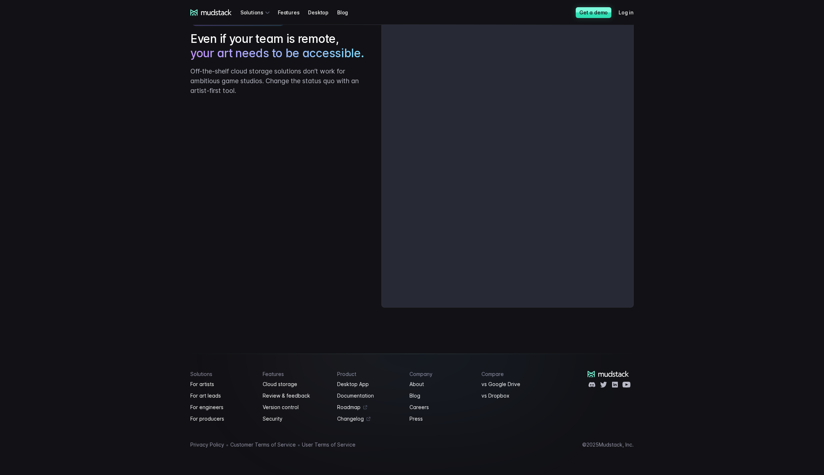
scroll to position [1907, 0]
click at [213, 408] on link "For engineers" at bounding box center [222, 407] width 64 height 9
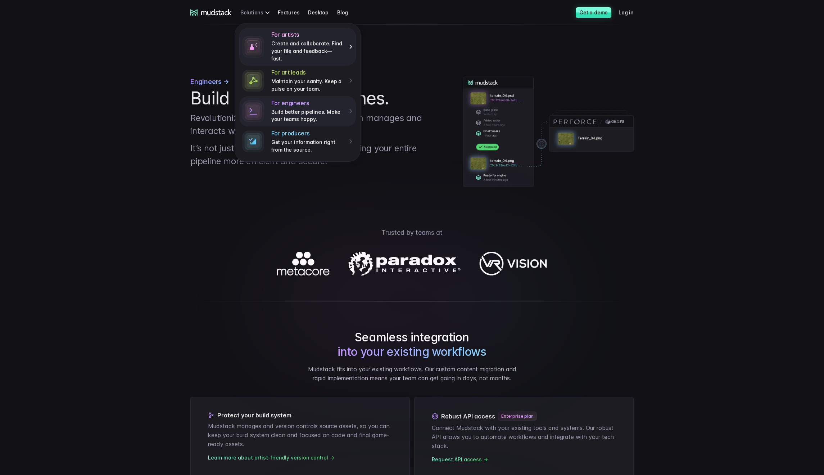
click at [306, 43] on p "Create and collaborate. Find your file and feedback— fast." at bounding box center [307, 51] width 73 height 22
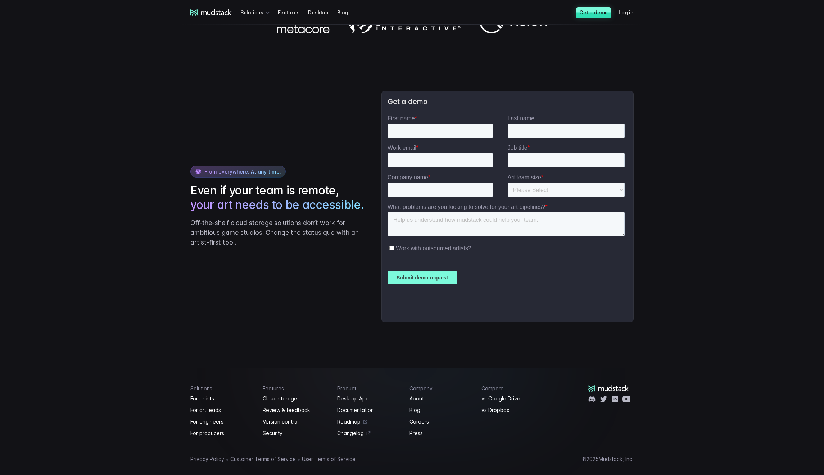
scroll to position [952, 0]
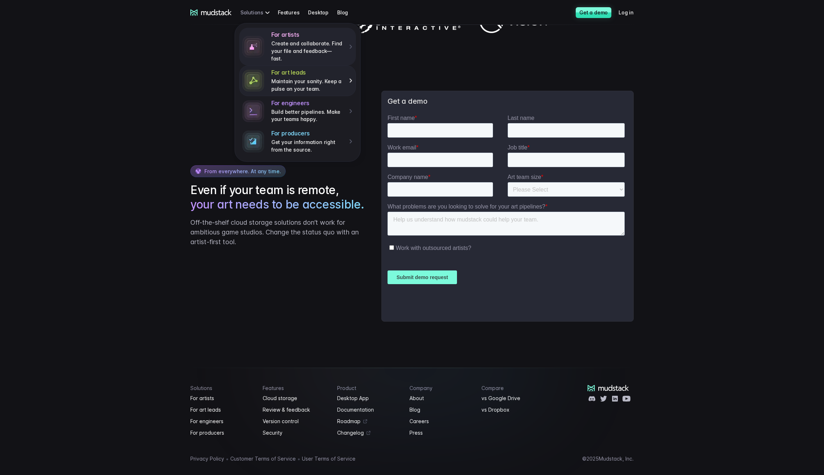
click at [320, 78] on p "Maintain your sanity. Keep a pulse on your team." at bounding box center [307, 85] width 73 height 15
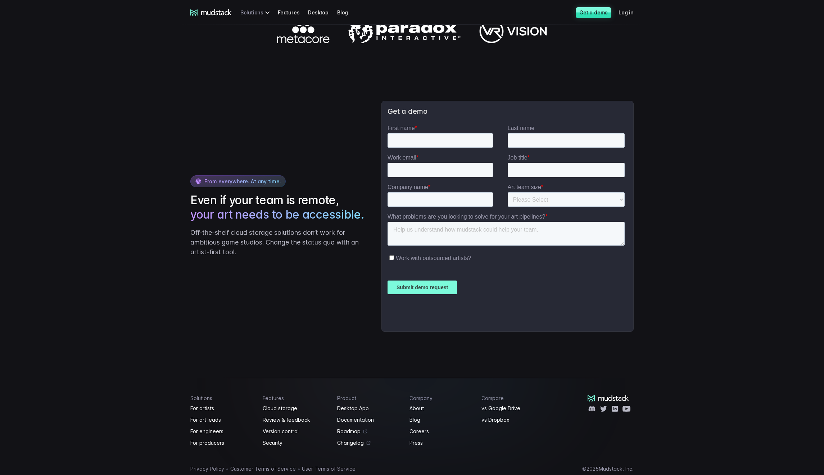
scroll to position [939, 0]
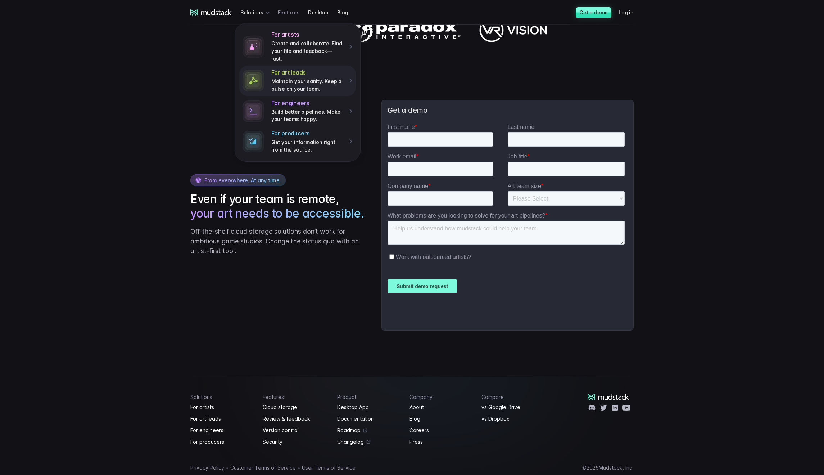
click at [295, 11] on link "Features" at bounding box center [293, 12] width 30 height 13
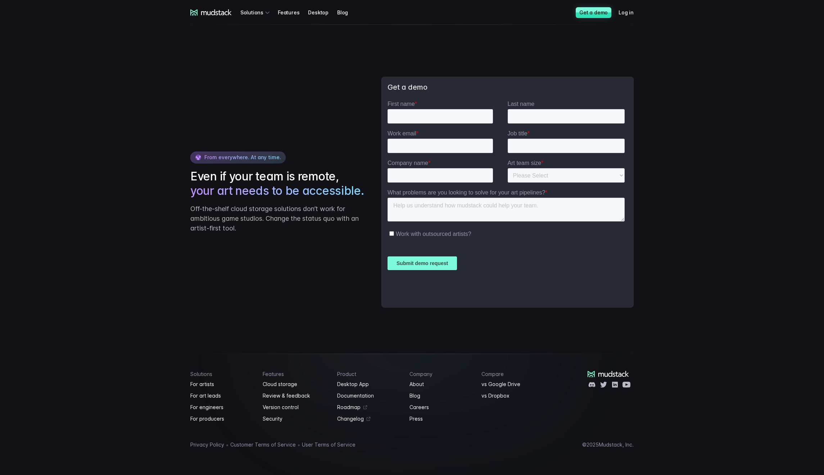
scroll to position [1106, 0]
click at [348, 384] on link "Desktop App" at bounding box center [369, 384] width 64 height 9
click at [349, 409] on link "Roadmap" at bounding box center [369, 407] width 64 height 9
